Goal: Task Accomplishment & Management: Use online tool/utility

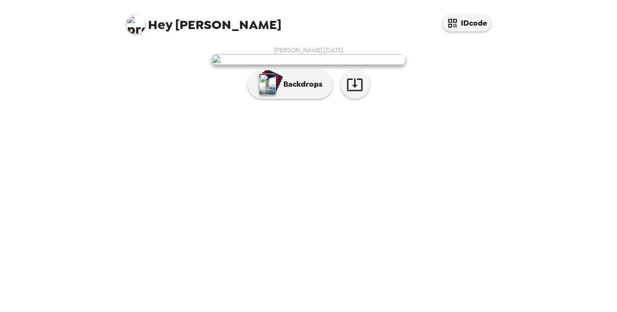
scroll to position [38, 0]
click at [352, 91] on icon "button" at bounding box center [355, 85] width 16 height 13
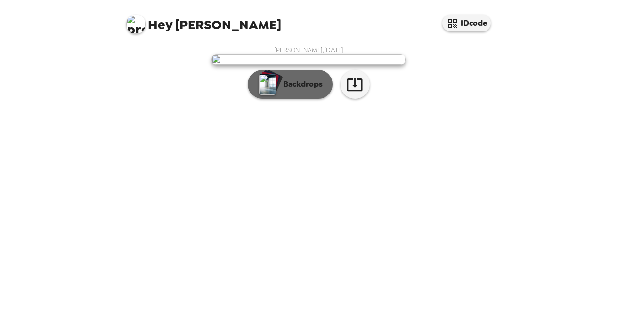
click at [306, 99] on button "Backdrops" at bounding box center [290, 84] width 85 height 29
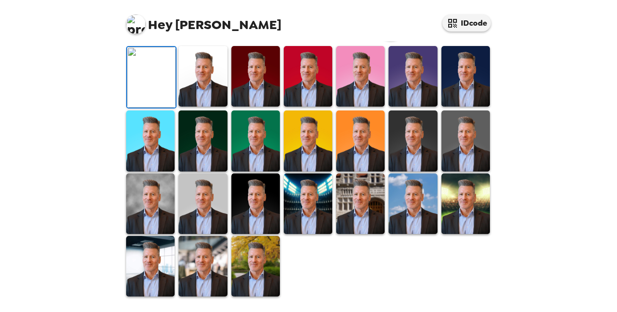
scroll to position [135, 0]
click at [469, 107] on img at bounding box center [465, 76] width 48 height 61
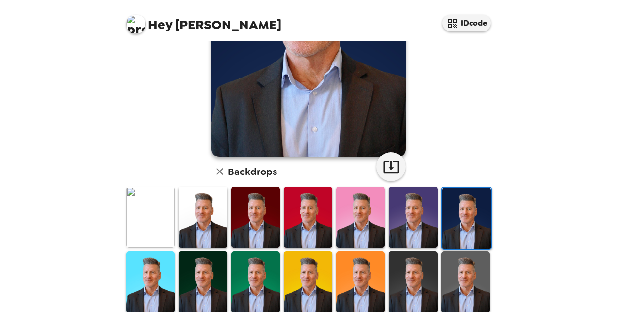
scroll to position [145, 0]
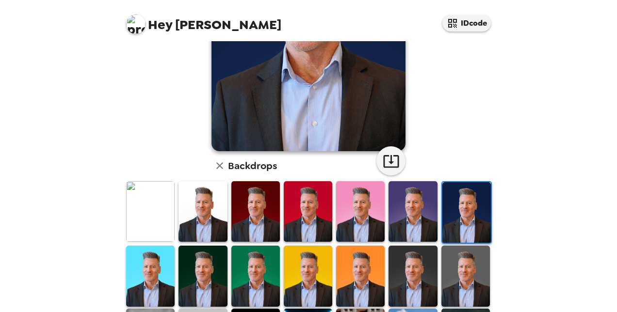
click at [445, 258] on img at bounding box center [465, 276] width 48 height 61
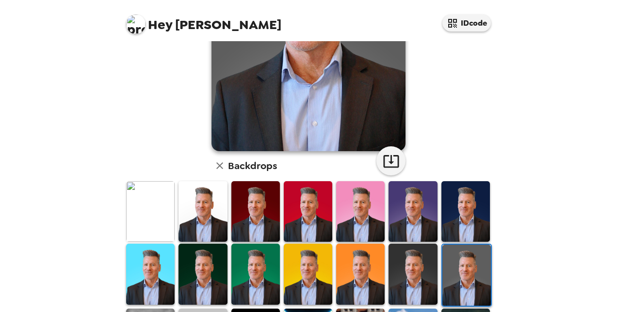
click at [416, 265] on img at bounding box center [412, 274] width 48 height 61
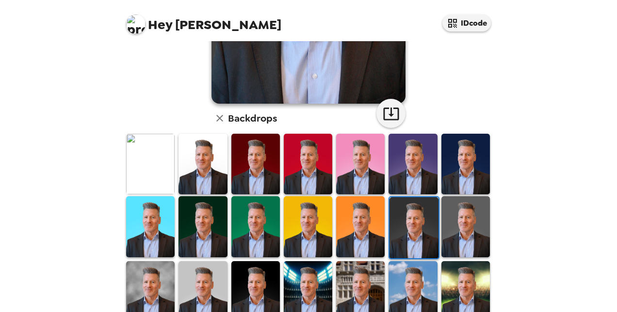
scroll to position [194, 0]
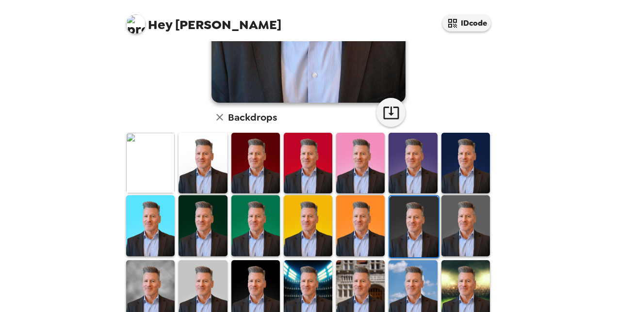
click at [366, 283] on img at bounding box center [360, 290] width 48 height 61
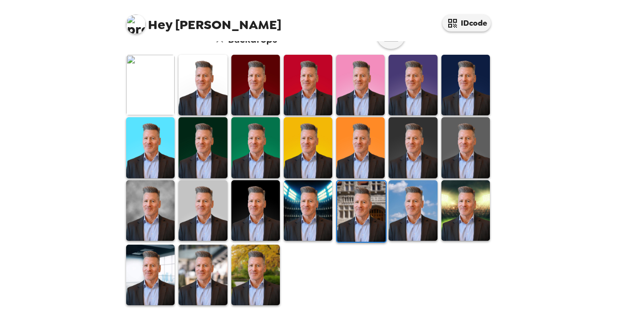
scroll to position [275, 0]
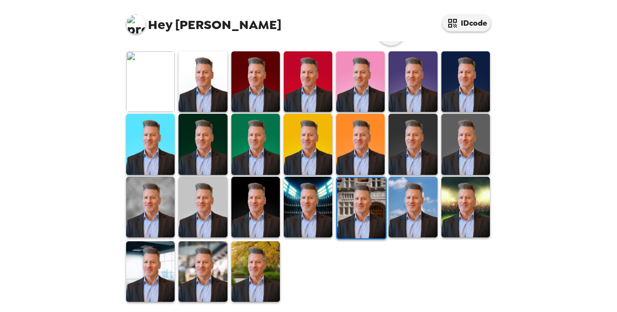
click at [164, 270] on img at bounding box center [150, 272] width 48 height 61
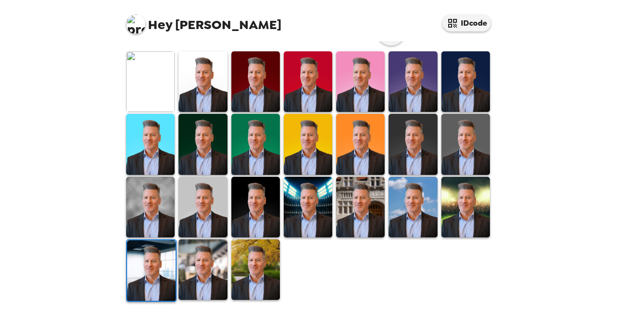
click at [222, 253] on img at bounding box center [202, 270] width 48 height 61
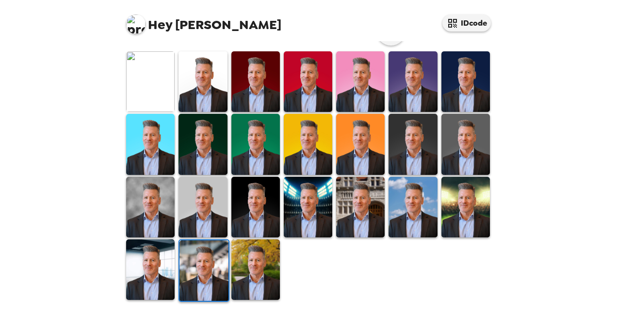
click at [167, 212] on img at bounding box center [150, 207] width 48 height 61
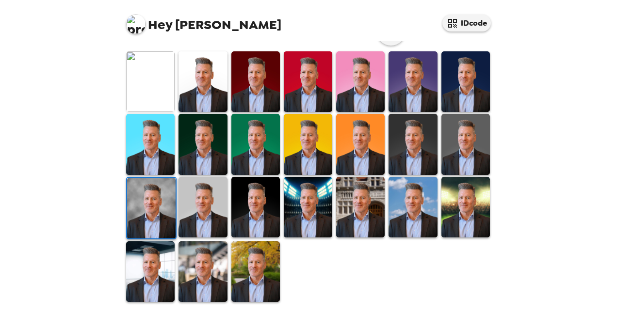
click at [161, 264] on img at bounding box center [150, 272] width 48 height 61
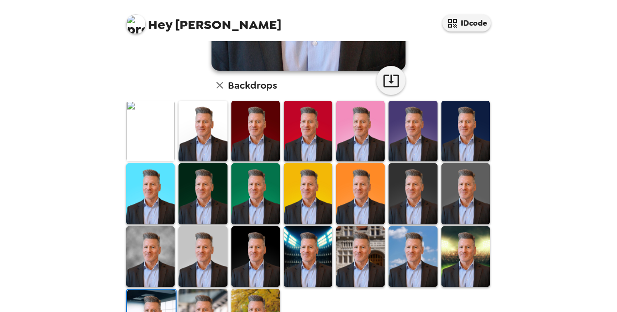
scroll to position [242, 0]
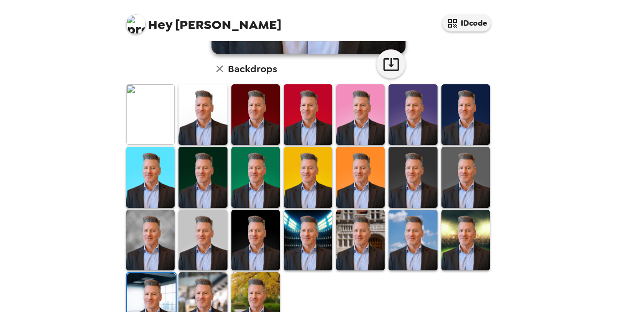
click at [214, 282] on img at bounding box center [202, 303] width 48 height 61
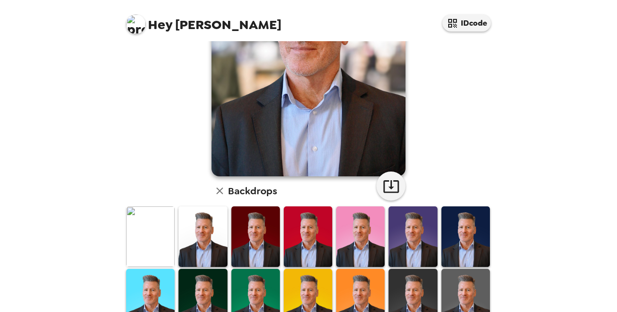
scroll to position [145, 0]
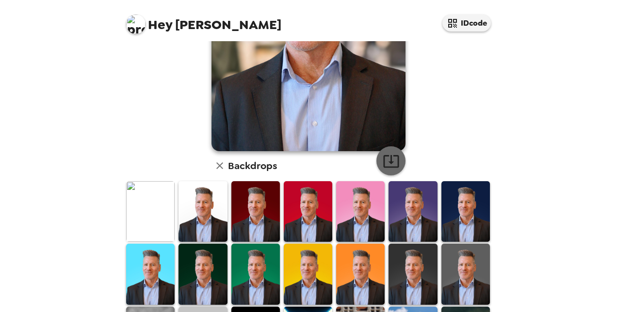
click at [391, 166] on icon "button" at bounding box center [391, 161] width 17 height 17
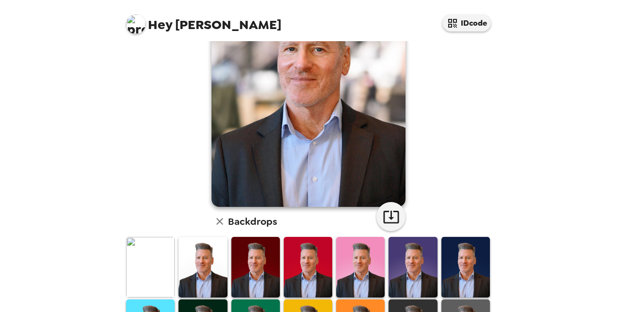
scroll to position [0, 0]
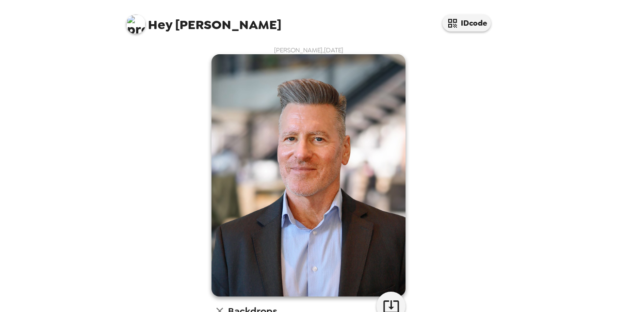
click at [445, 140] on div "John Coste , 09-10-2025 Backdrops" at bounding box center [308, 312] width 369 height 532
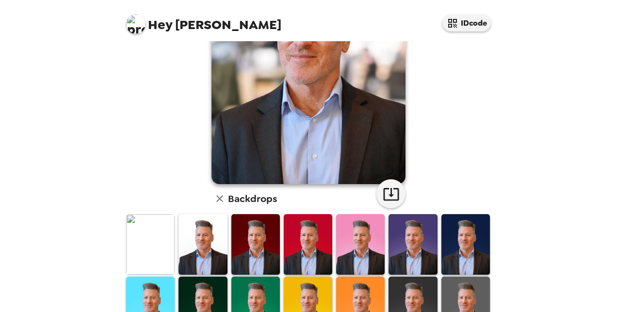
scroll to position [97, 0]
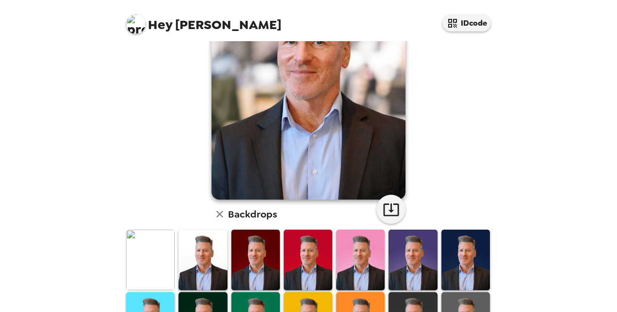
click at [267, 251] on img at bounding box center [255, 260] width 48 height 61
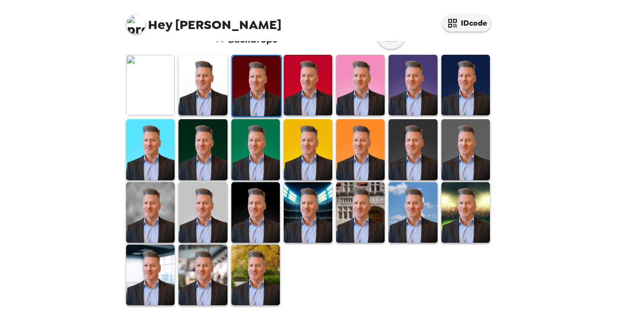
scroll to position [275, 0]
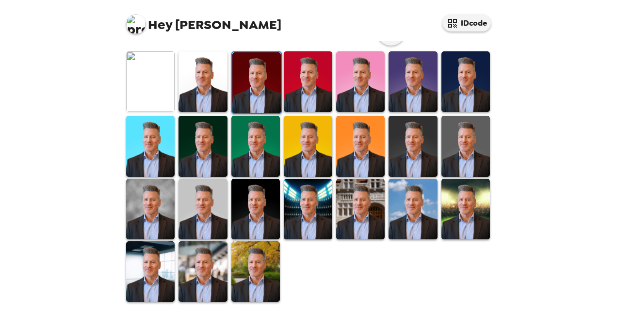
click at [210, 190] on img at bounding box center [202, 209] width 48 height 61
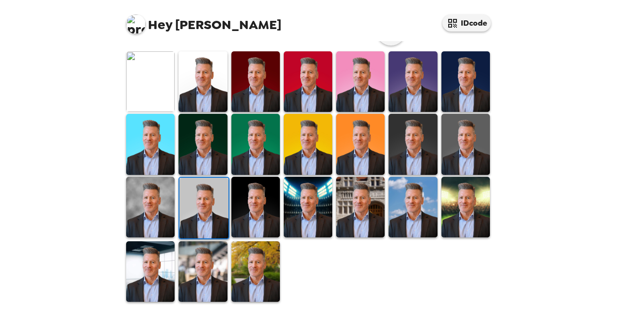
click at [212, 256] on img at bounding box center [202, 272] width 48 height 61
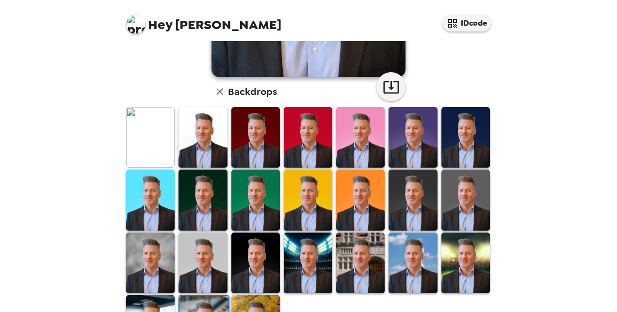
scroll to position [242, 0]
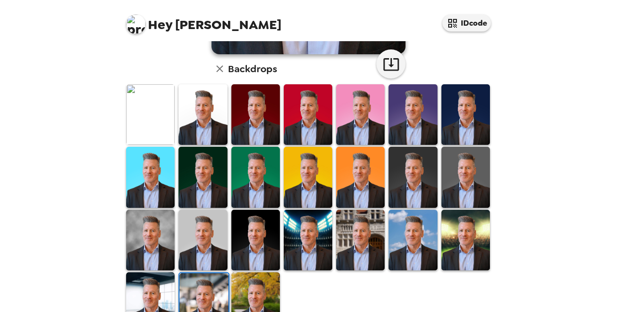
click at [164, 285] on img at bounding box center [150, 303] width 48 height 61
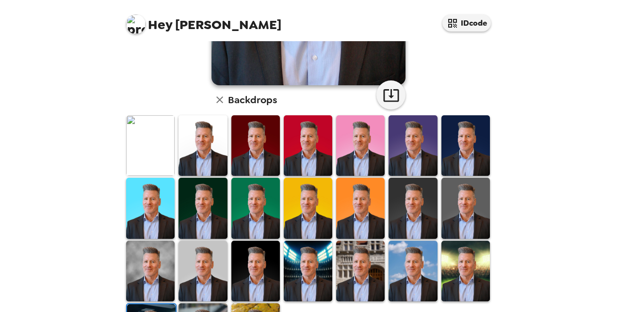
scroll to position [275, 0]
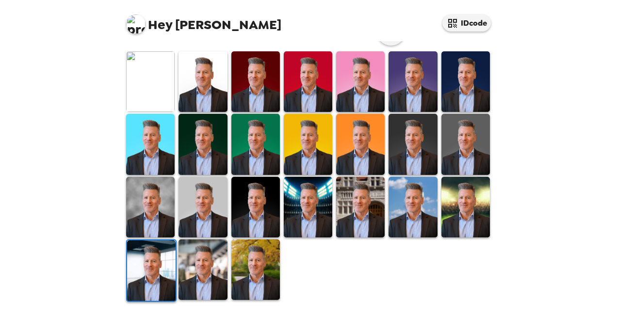
click at [217, 258] on img at bounding box center [202, 270] width 48 height 61
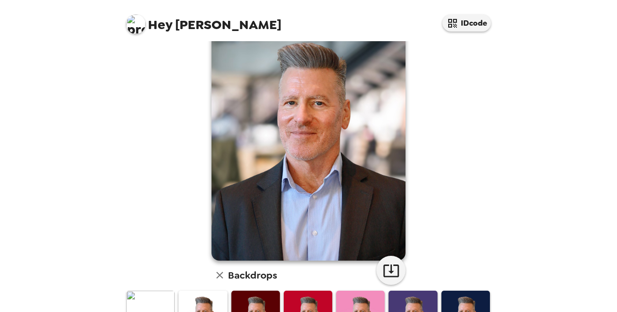
scroll to position [33, 0]
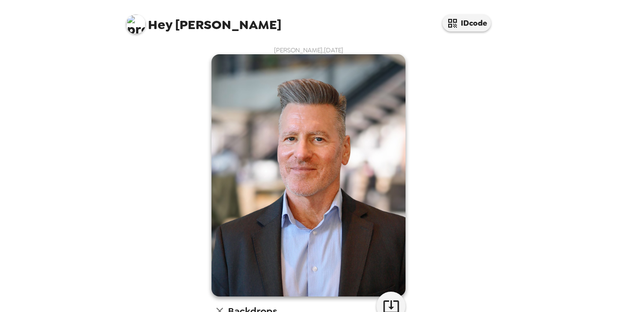
scroll to position [33, 0]
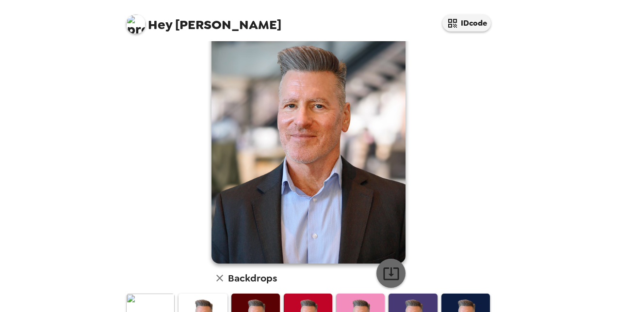
click at [385, 271] on icon "button" at bounding box center [391, 273] width 17 height 17
